Goal: Transaction & Acquisition: Purchase product/service

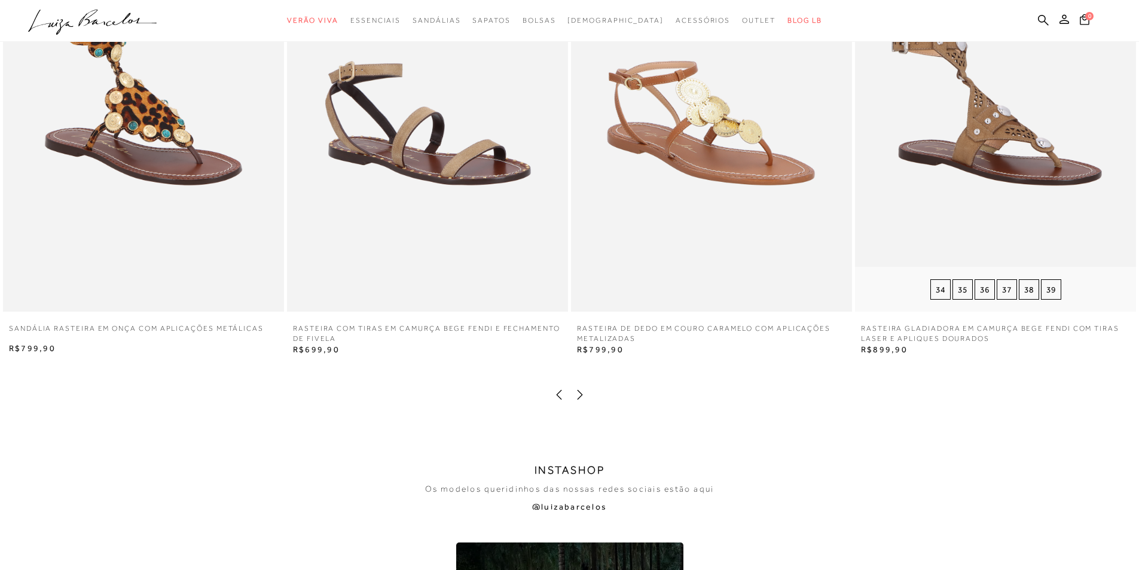
scroll to position [2392, 0]
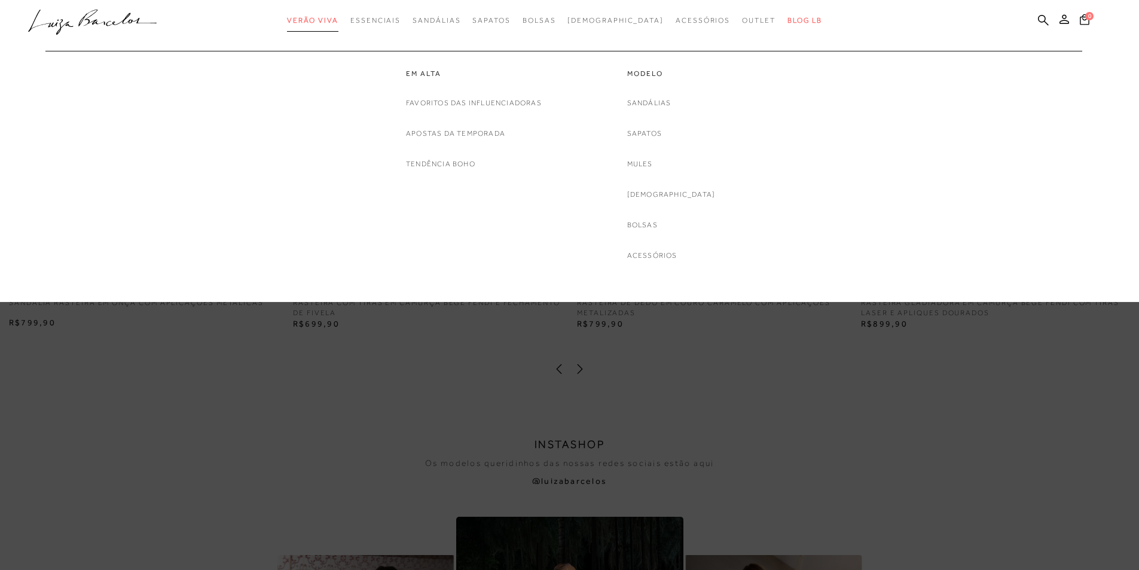
click at [335, 17] on span "Verão Viva" at bounding box center [312, 20] width 51 height 8
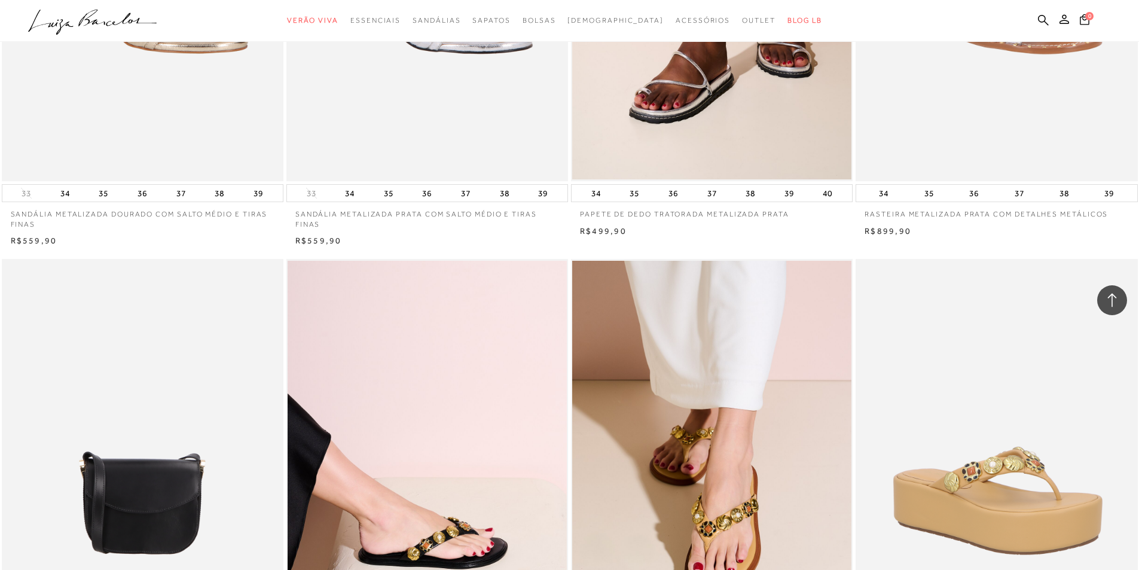
scroll to position [2870, 0]
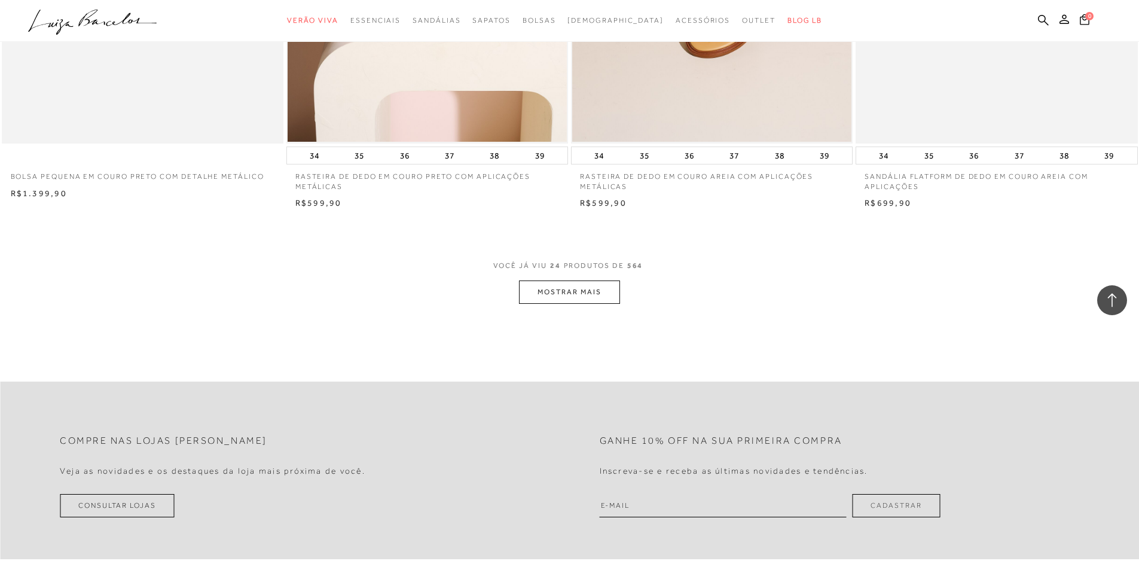
click at [595, 290] on button "MOSTRAR MAIS" at bounding box center [569, 291] width 100 height 23
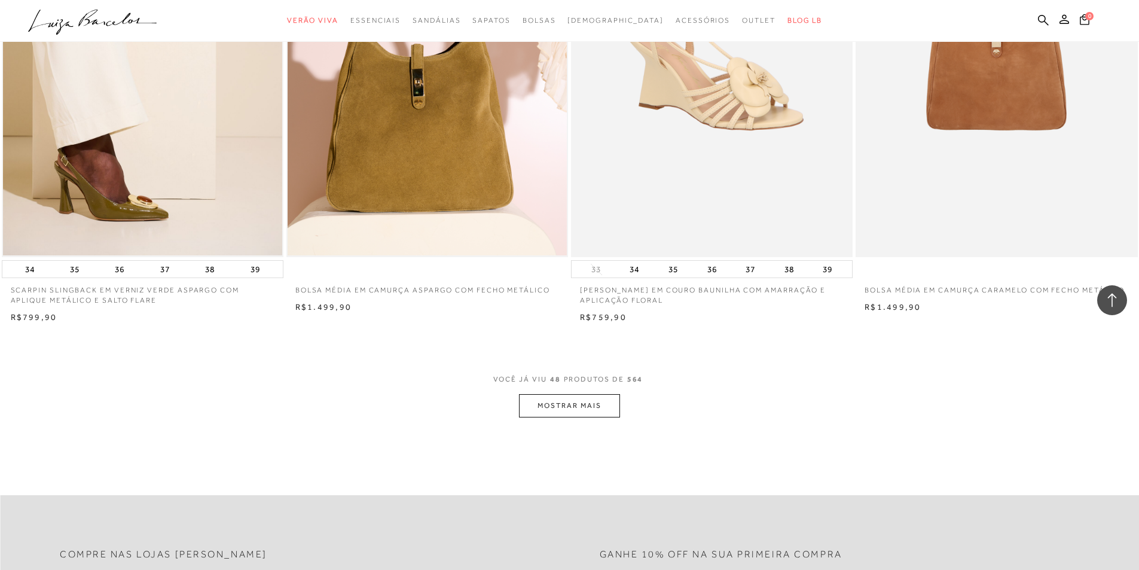
scroll to position [5979, 0]
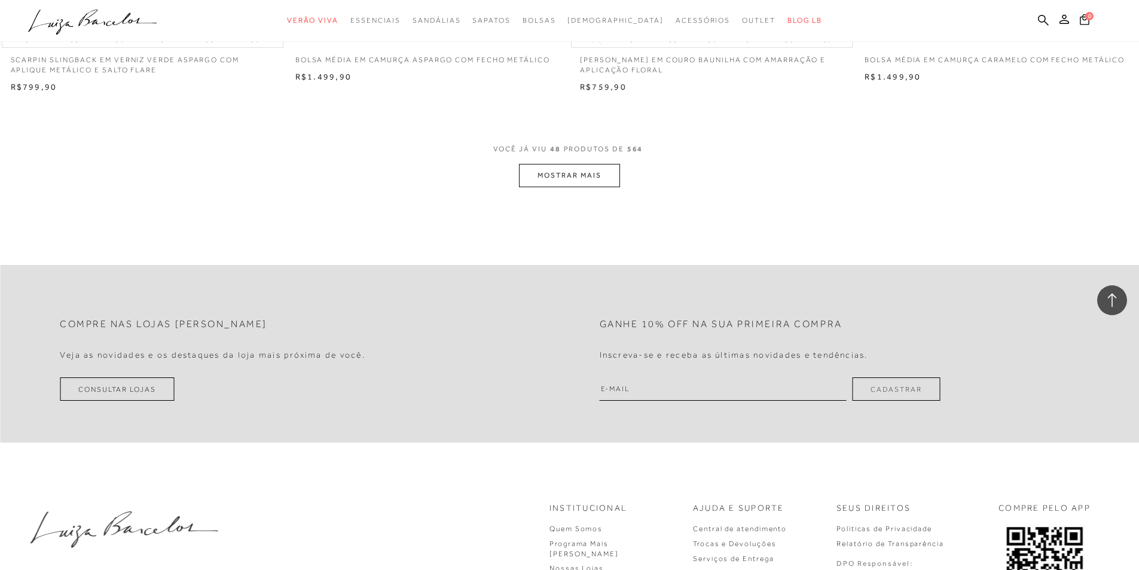
click at [596, 178] on button "MOSTRAR MAIS" at bounding box center [569, 175] width 100 height 23
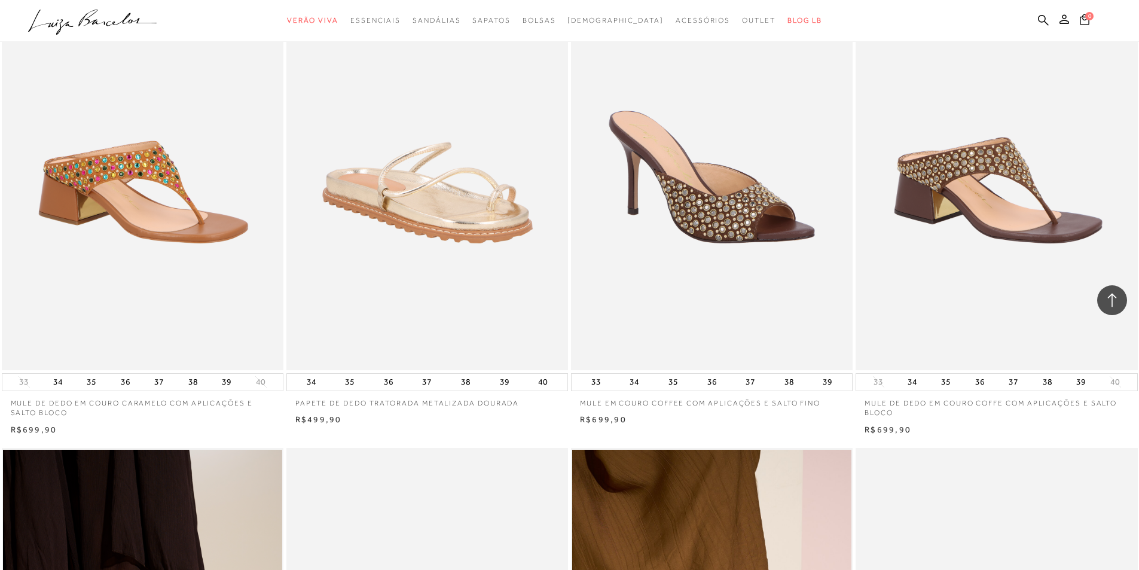
scroll to position [6159, 0]
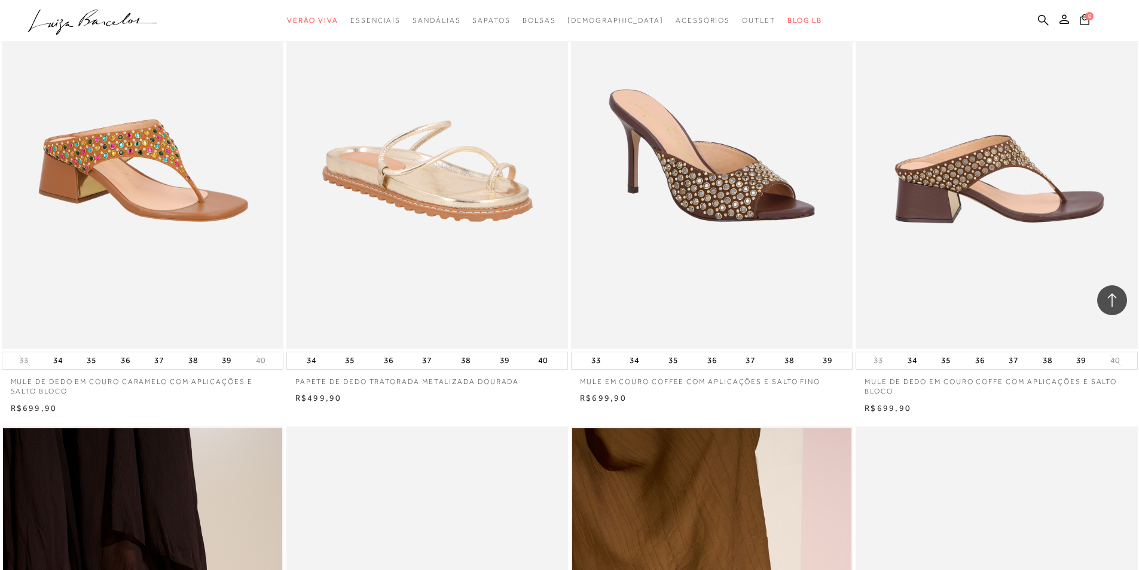
click at [999, 193] on img at bounding box center [997, 137] width 280 height 423
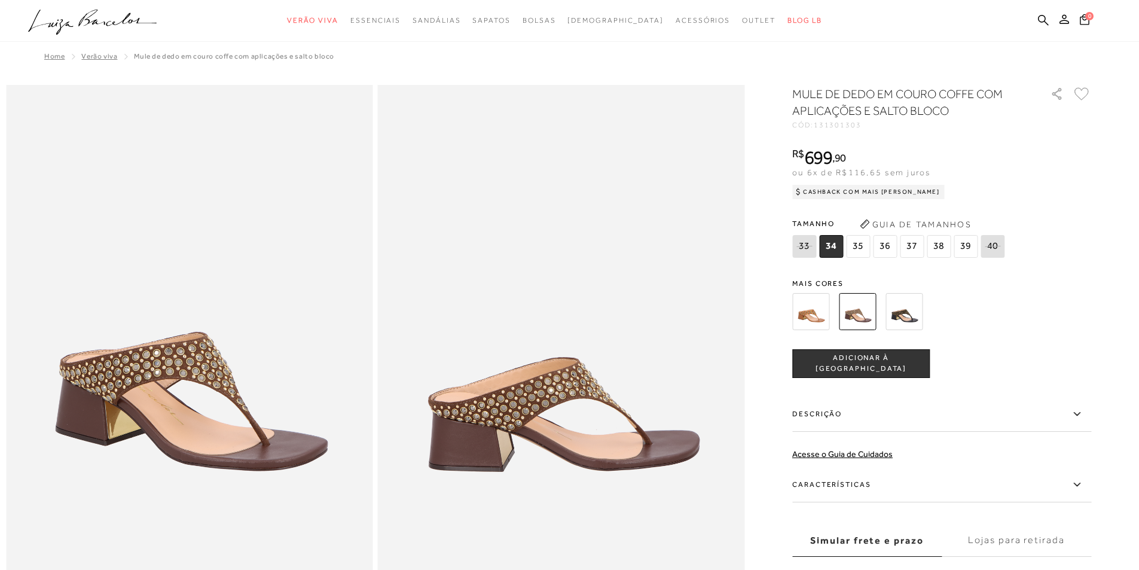
click at [928, 318] on div at bounding box center [928, 311] width 278 height 44
click at [914, 316] on img at bounding box center [904, 311] width 37 height 37
click at [910, 318] on img at bounding box center [904, 311] width 37 height 37
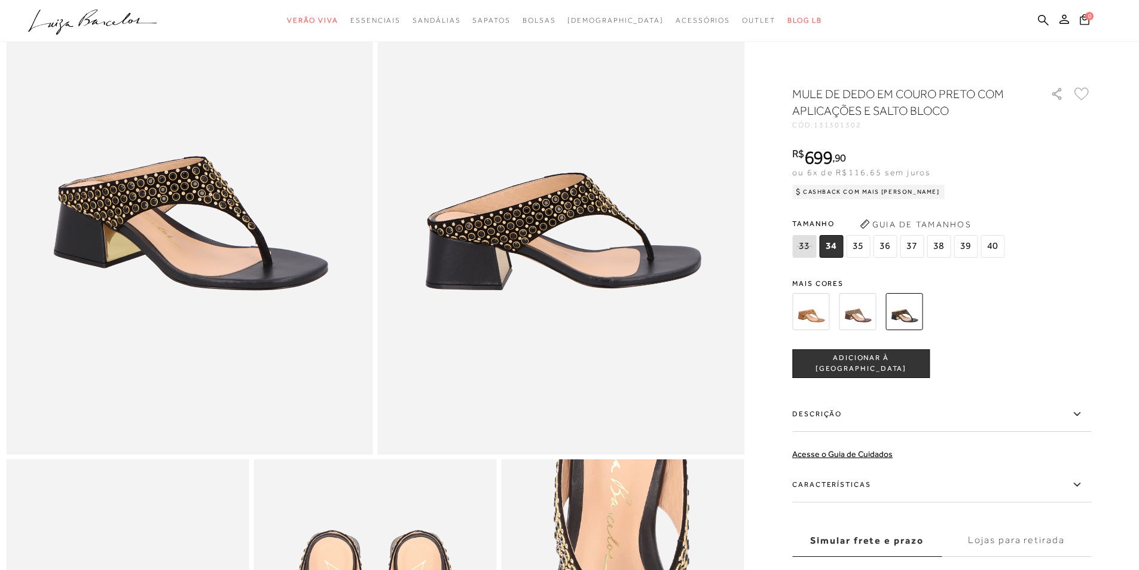
scroll to position [179, 0]
